Goal: Find specific page/section: Find specific page/section

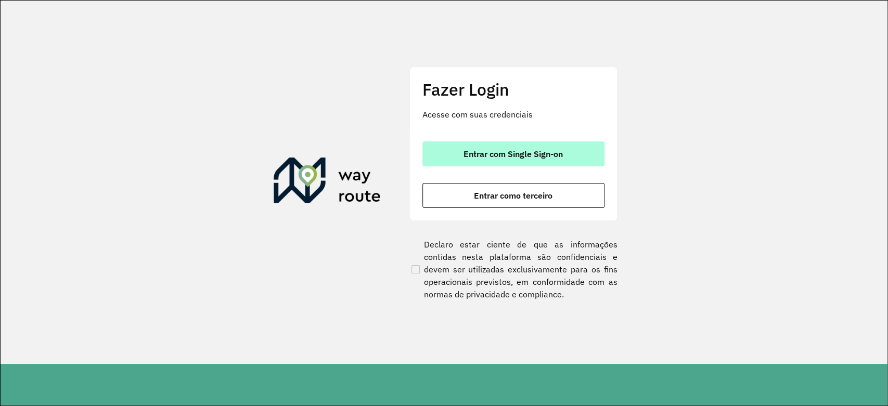
click at [488, 159] on button "Entrar com Single Sign-on" at bounding box center [513, 154] width 182 height 25
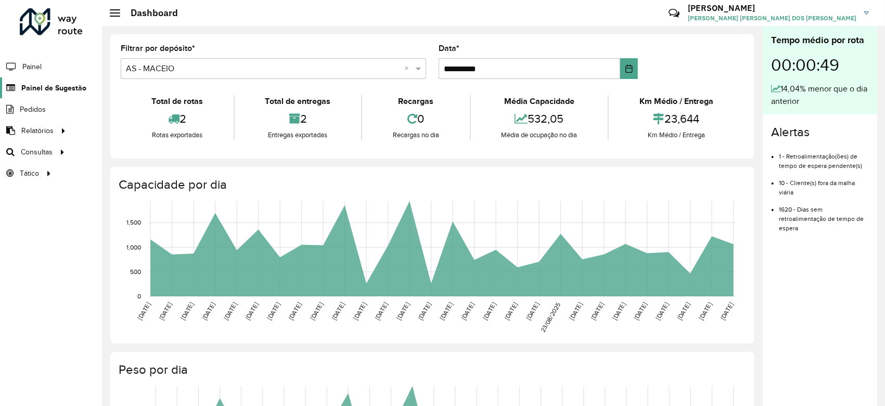
click at [58, 91] on span "Painel de Sugestão" at bounding box center [53, 88] width 65 height 11
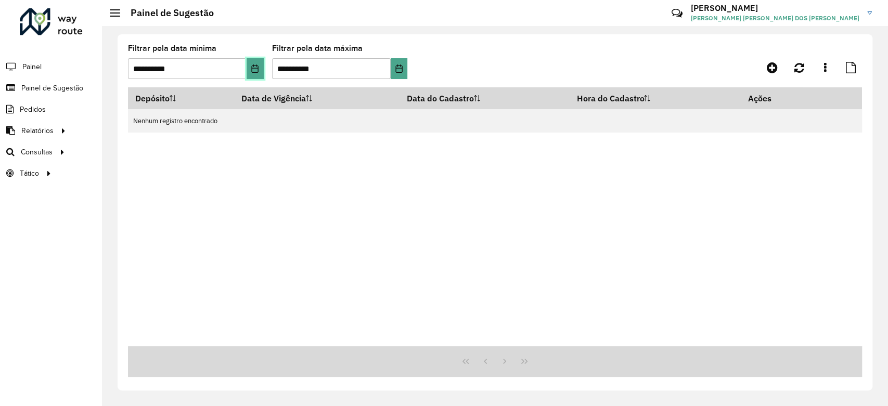
click at [253, 68] on icon "Choose Date" at bounding box center [255, 69] width 7 height 8
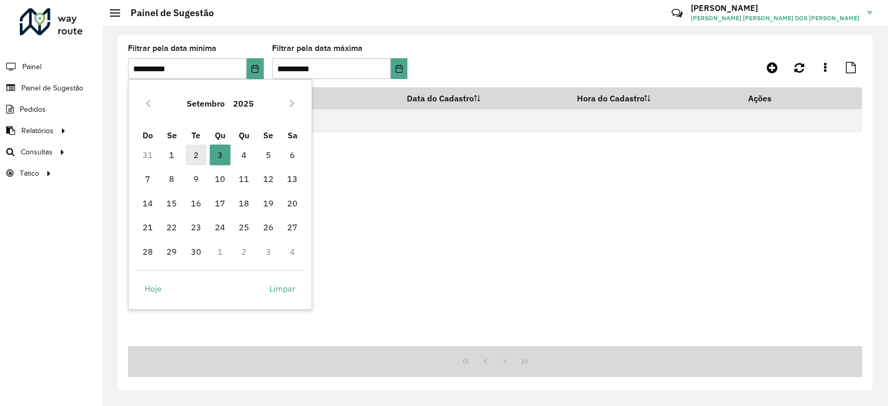
click at [200, 156] on span "2" at bounding box center [196, 155] width 21 height 21
type input "**********"
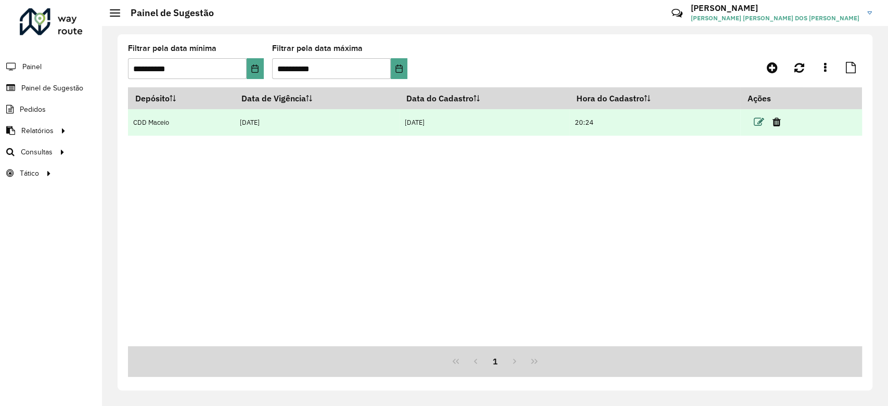
click at [762, 124] on icon at bounding box center [759, 122] width 10 height 10
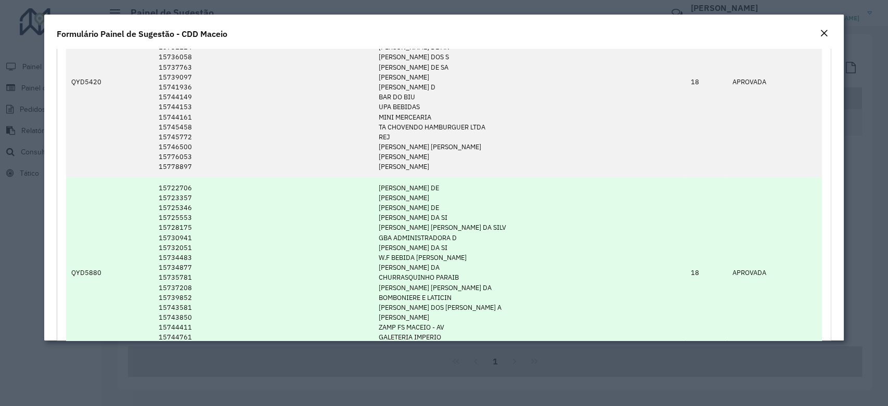
scroll to position [520, 0]
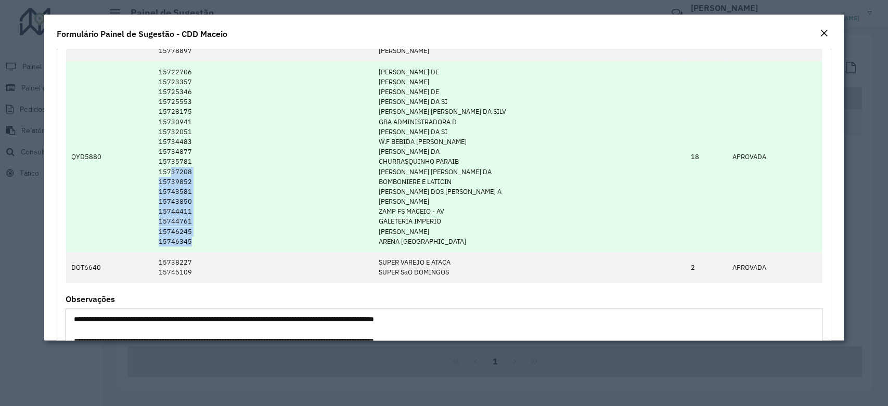
drag, startPoint x: 195, startPoint y: 241, endPoint x: 176, endPoint y: 165, distance: 78.9
click at [176, 171] on td "15722706 15723357 15725346 15725553 15728175 15730941 15732051 15734483 1573487…" at bounding box center [263, 156] width 220 height 190
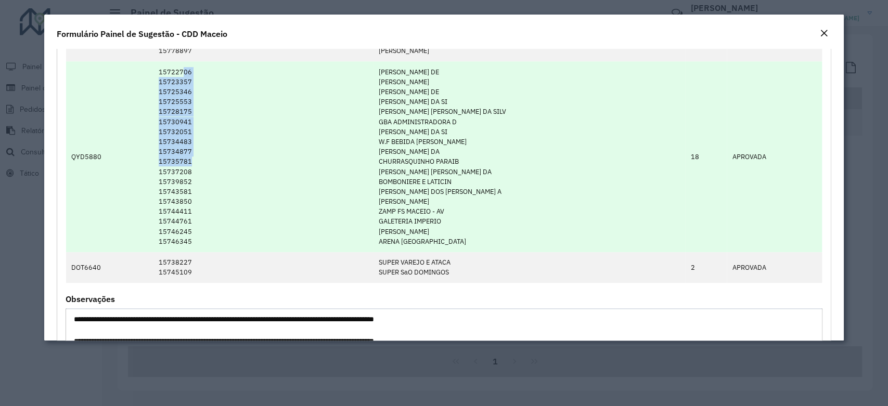
drag, startPoint x: 194, startPoint y: 162, endPoint x: 185, endPoint y: 71, distance: 91.5
click at [185, 71] on td "15722706 15723357 15725346 15725553 15728175 15730941 15732051 15734483 1573487…" at bounding box center [263, 156] width 220 height 190
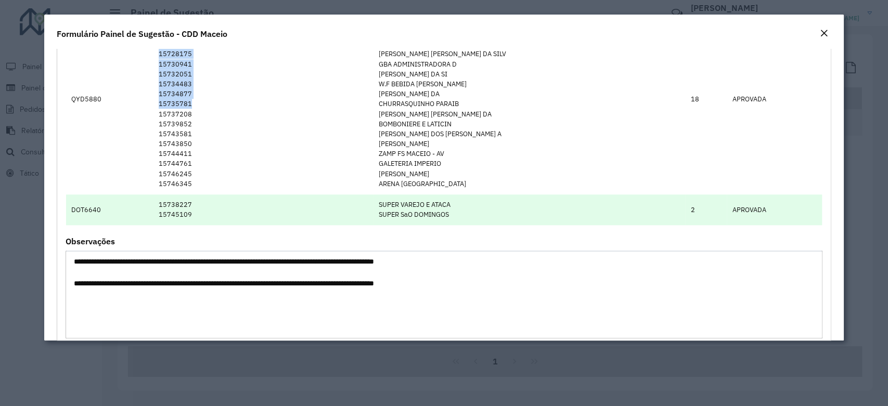
scroll to position [462, 0]
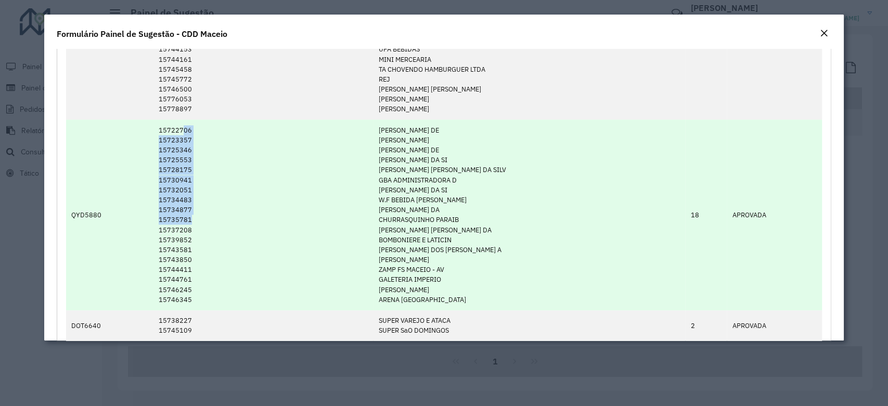
click at [187, 165] on td "15722706 15723357 15725346 15725553 15728175 15730941 15732051 15734483 1573487…" at bounding box center [263, 215] width 220 height 190
drag, startPoint x: 177, startPoint y: 135, endPoint x: 190, endPoint y: 189, distance: 55.8
click at [178, 136] on td "15722706 15723357 15725346 15725553 15728175 15730941 15732051 15734483 1573487…" at bounding box center [263, 215] width 220 height 190
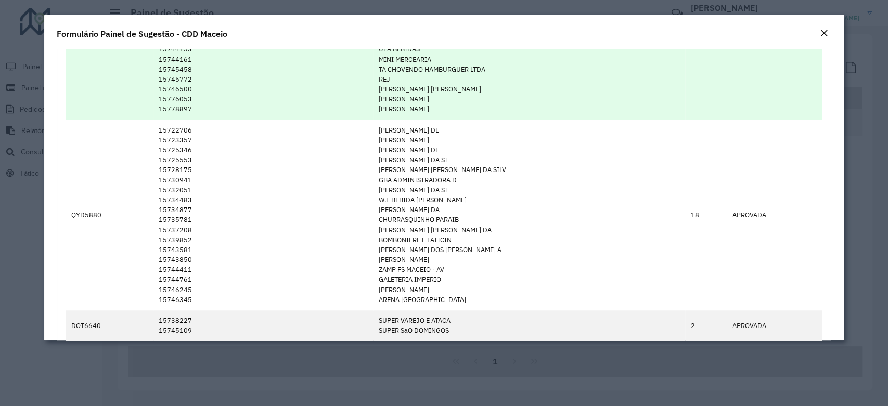
scroll to position [520, 0]
